Goal: Find specific page/section

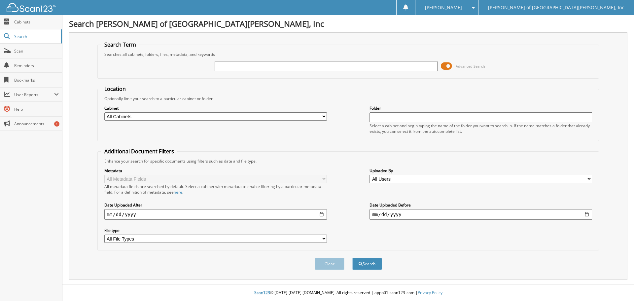
click at [333, 68] on input "text" at bounding box center [326, 66] width 223 height 10
type input "62380"
click at [353, 258] on button "Search" at bounding box center [368, 264] width 30 height 12
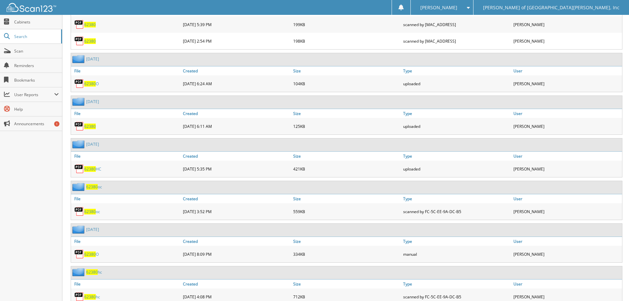
scroll to position [366, 0]
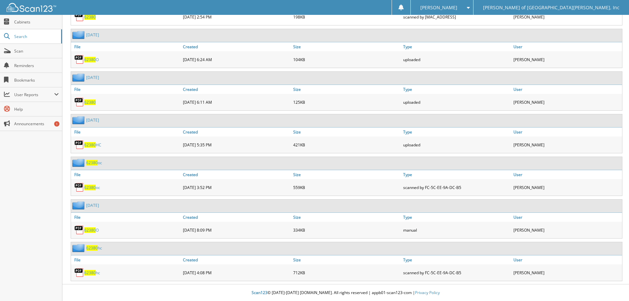
click at [93, 271] on span "62380" at bounding box center [90, 273] width 12 height 6
